Goal: Task Accomplishment & Management: Use online tool/utility

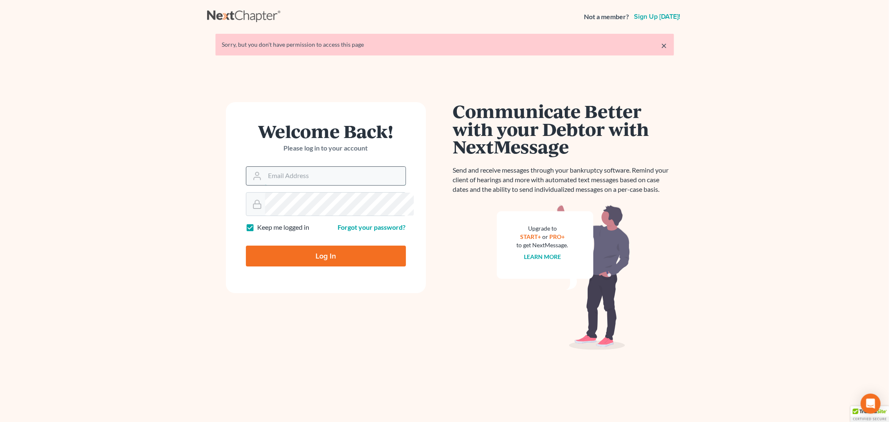
click at [295, 185] on input "Email Address" at bounding box center [335, 176] width 141 height 18
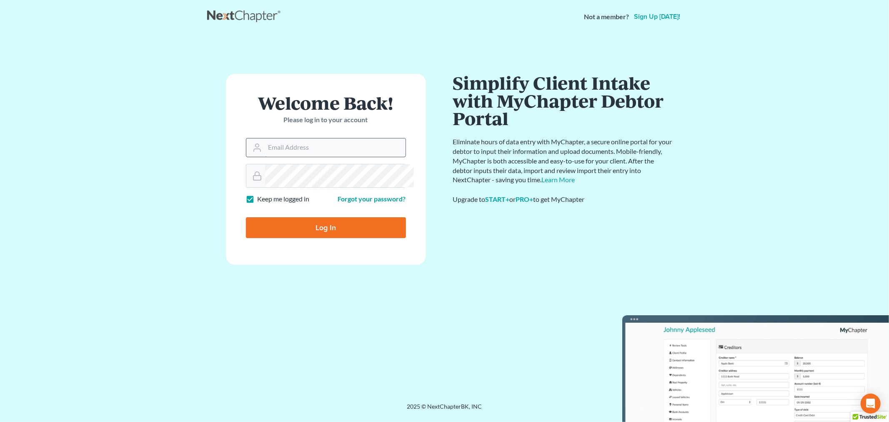
type input "sara@bulielaw.com"
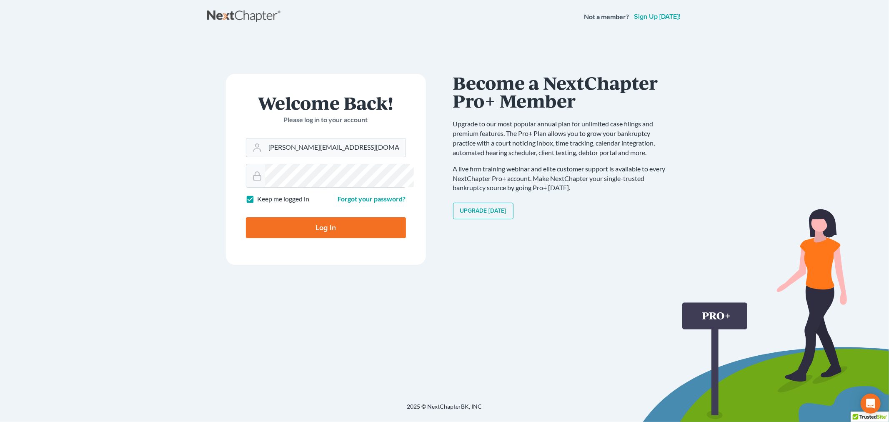
click at [305, 238] on input "Log In" at bounding box center [326, 227] width 160 height 21
type input "Thinking..."
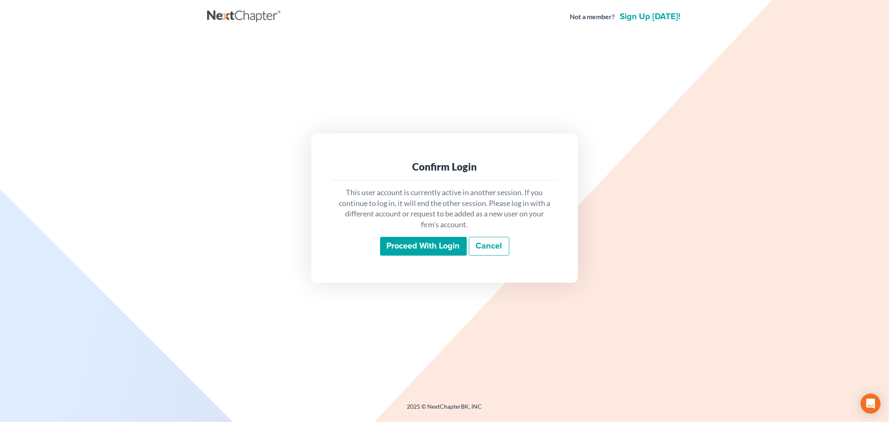
click at [380, 256] on input "Proceed with login" at bounding box center [423, 246] width 87 height 19
